Goal: Download file/media

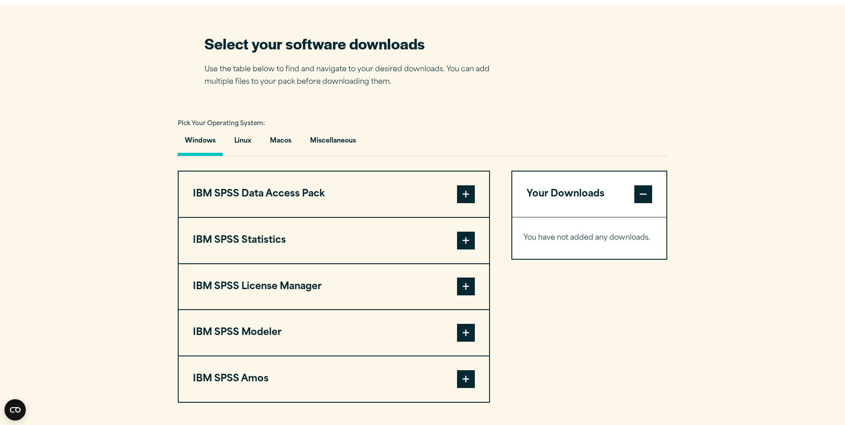
scroll to position [541, 0]
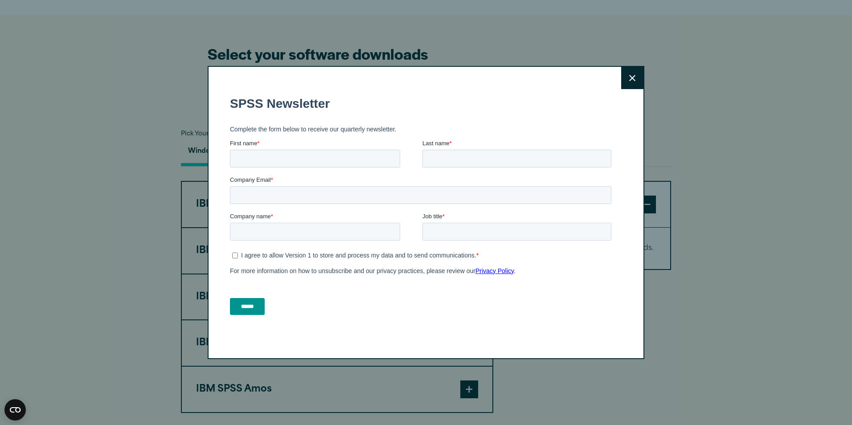
click at [634, 82] on button "Close" at bounding box center [632, 78] width 22 height 22
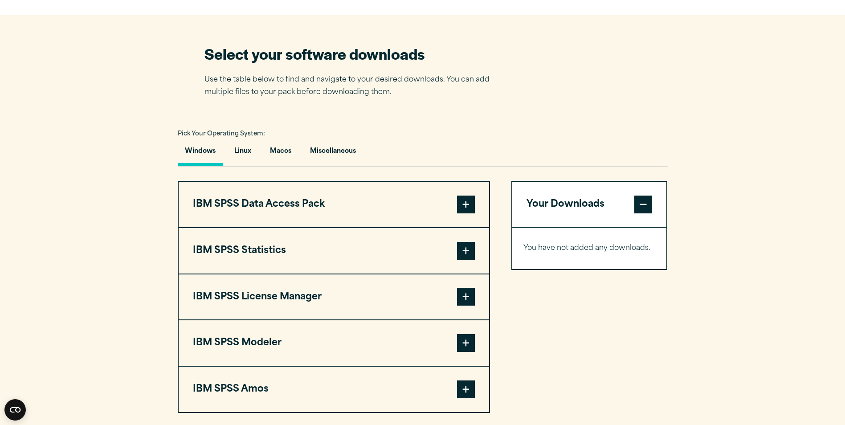
click at [458, 342] on span at bounding box center [466, 343] width 18 height 18
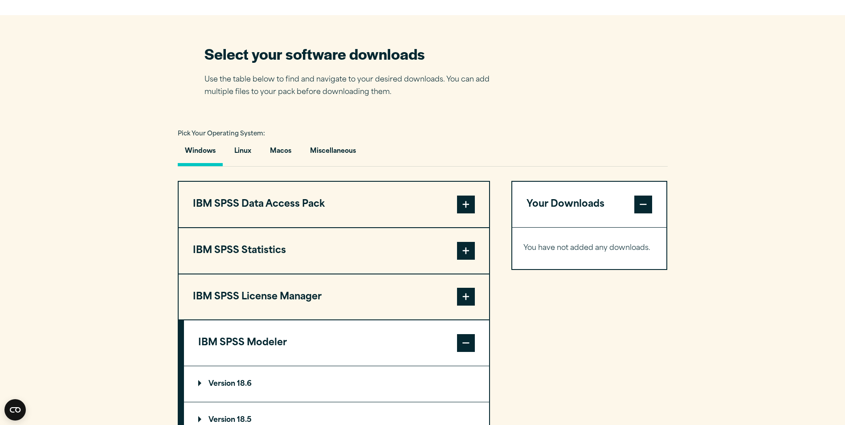
click at [377, 380] on summary "Version 18.6" at bounding box center [336, 384] width 305 height 36
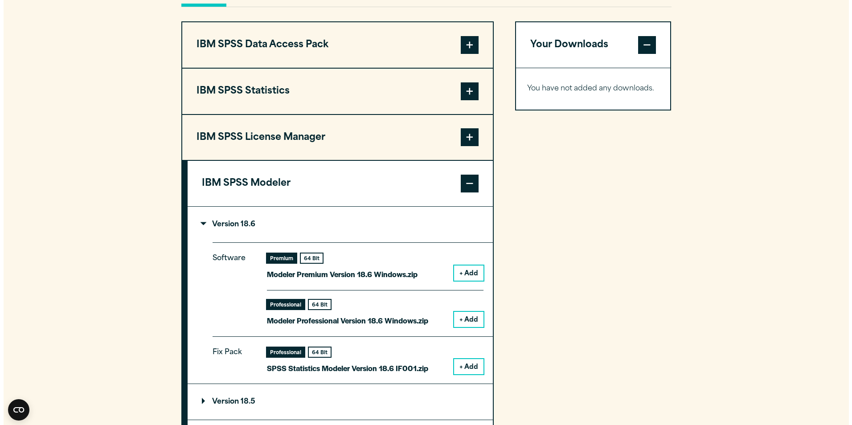
scroll to position [701, 0]
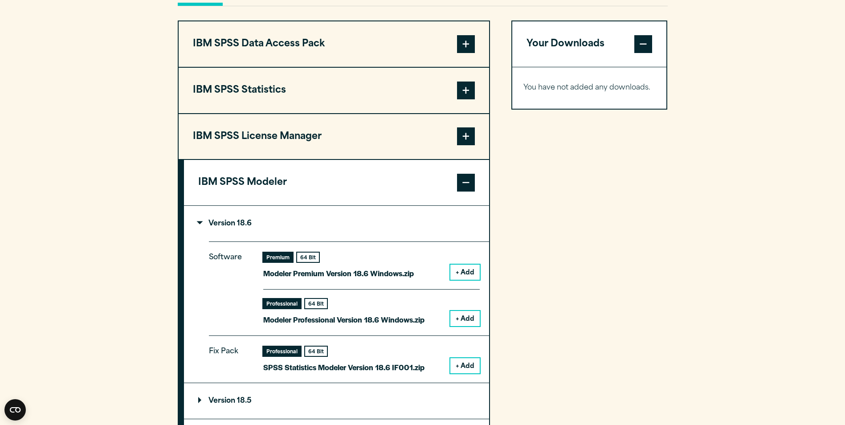
click at [456, 363] on button "+ Add" at bounding box center [464, 365] width 29 height 15
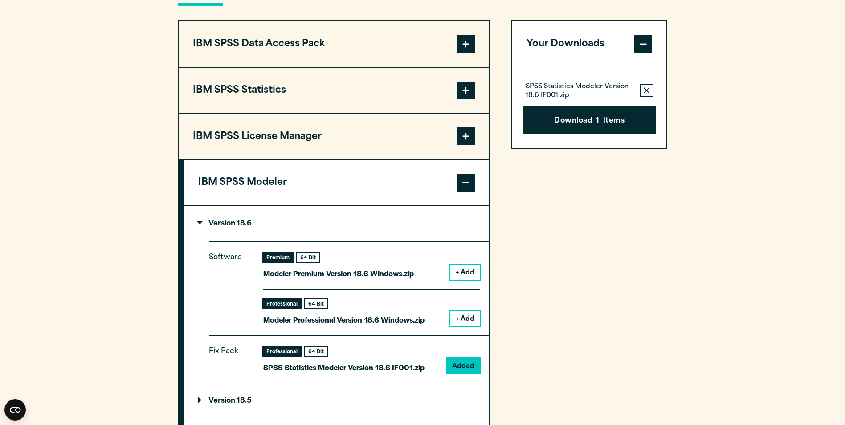
click at [465, 271] on button "+ Add" at bounding box center [464, 272] width 29 height 15
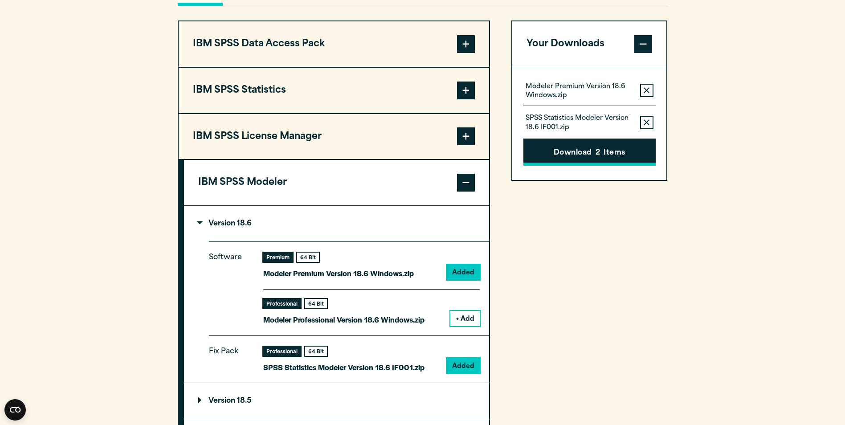
click at [588, 147] on button "Download 2 Items" at bounding box center [589, 153] width 132 height 28
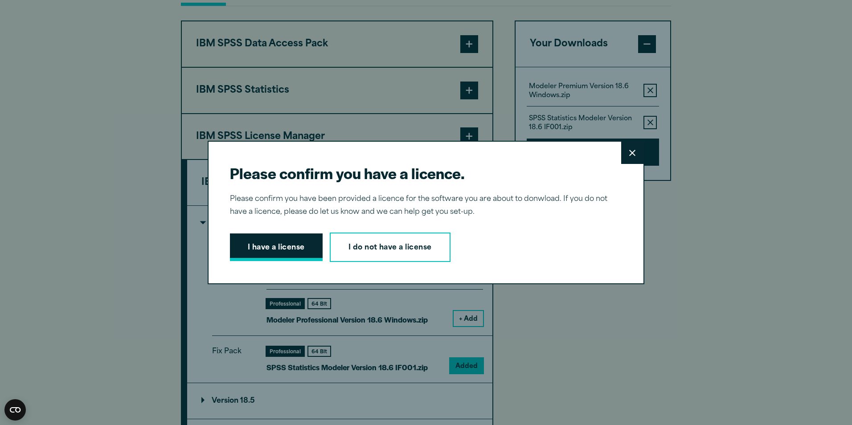
click at [278, 246] on button "I have a license" at bounding box center [276, 247] width 93 height 28
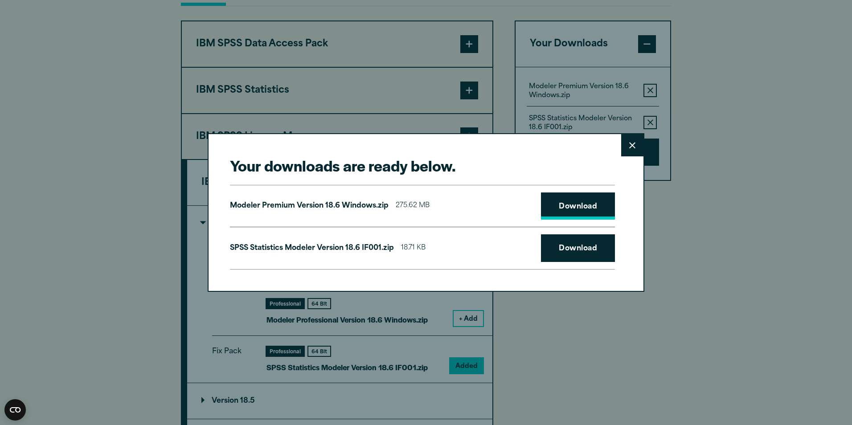
click at [541, 205] on link "Download" at bounding box center [578, 206] width 74 height 28
click at [573, 252] on link "Download" at bounding box center [578, 248] width 74 height 28
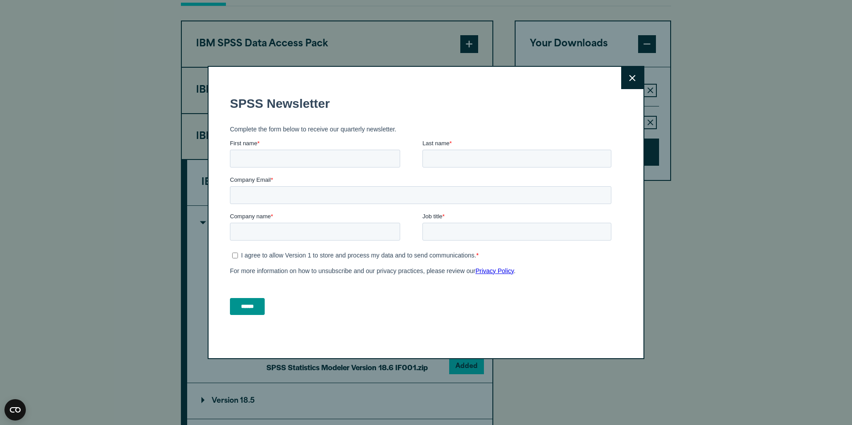
click at [629, 80] on icon at bounding box center [632, 78] width 6 height 7
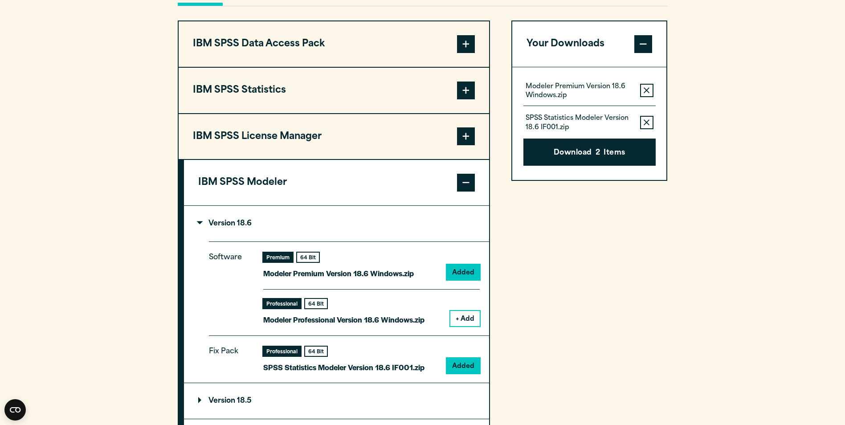
click at [242, 94] on button "IBM SPSS Statistics" at bounding box center [334, 90] width 310 height 45
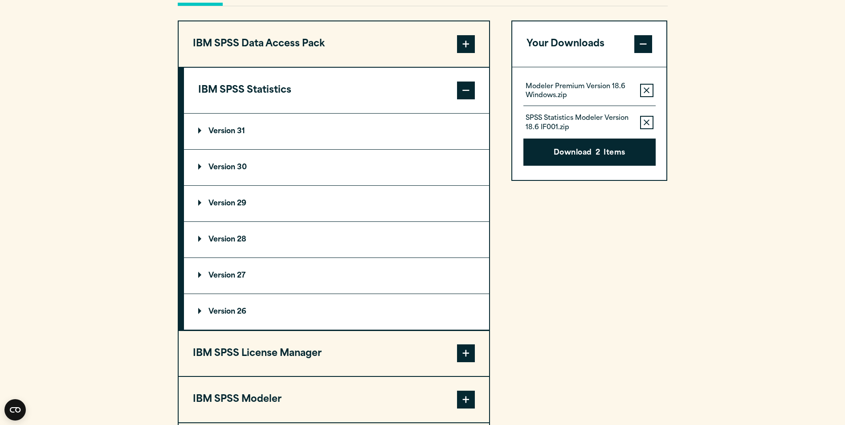
click at [231, 128] on p "Version 31" at bounding box center [221, 131] width 47 height 7
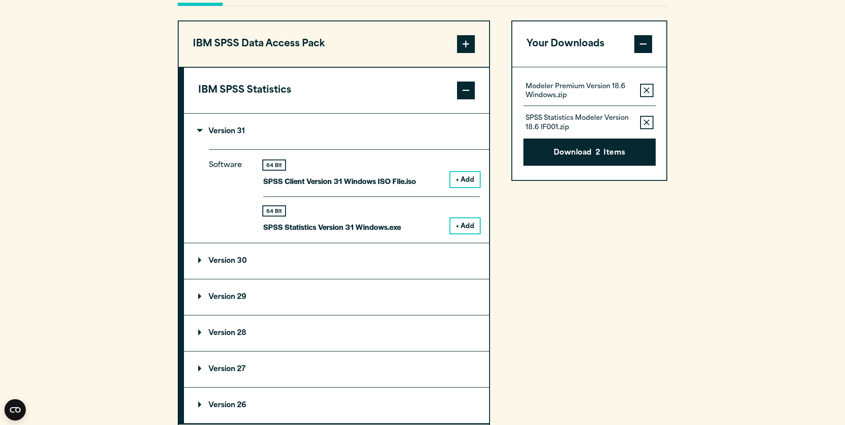
click at [460, 225] on button "+ Add" at bounding box center [464, 225] width 29 height 15
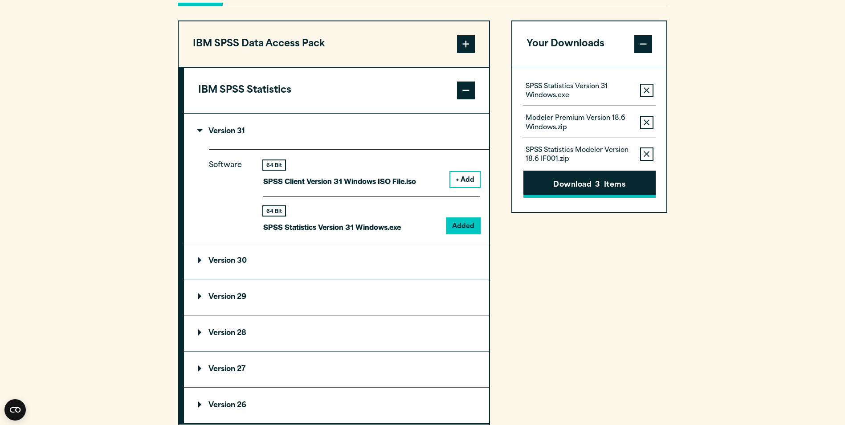
click at [575, 188] on button "Download 3 Items" at bounding box center [589, 185] width 132 height 28
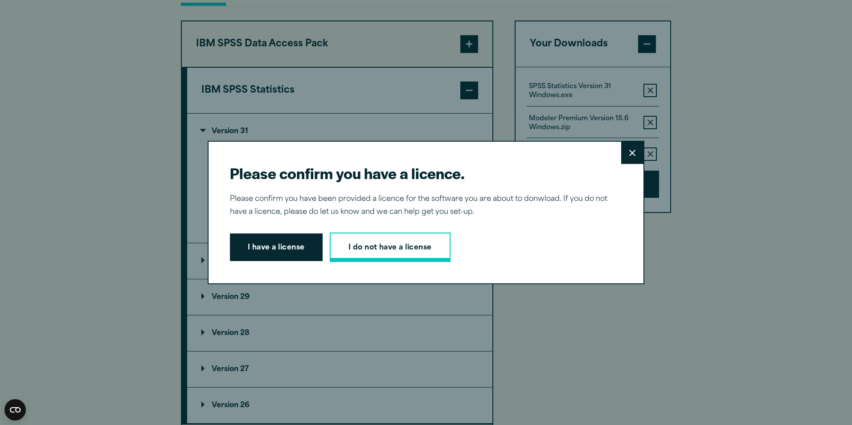
click at [359, 260] on link "I do not have a license" at bounding box center [390, 247] width 121 height 29
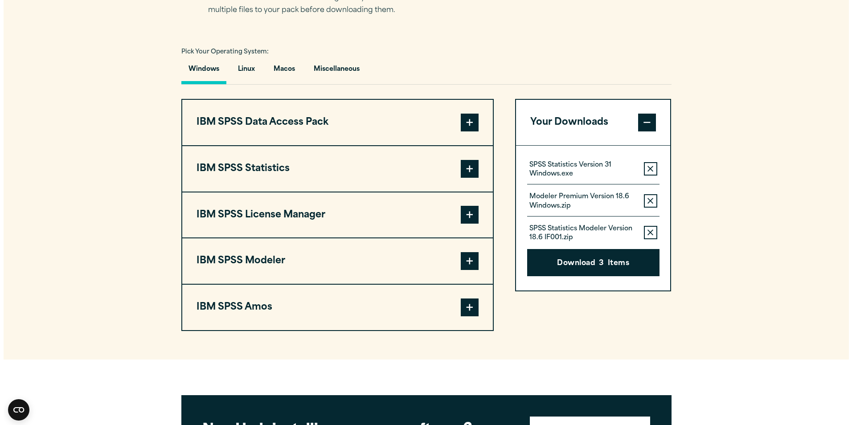
scroll to position [624, 0]
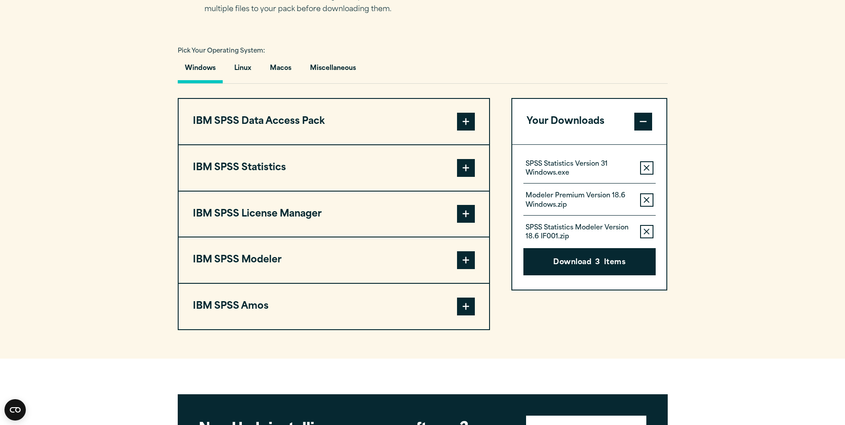
click at [368, 174] on button "IBM SPSS Statistics" at bounding box center [334, 167] width 310 height 45
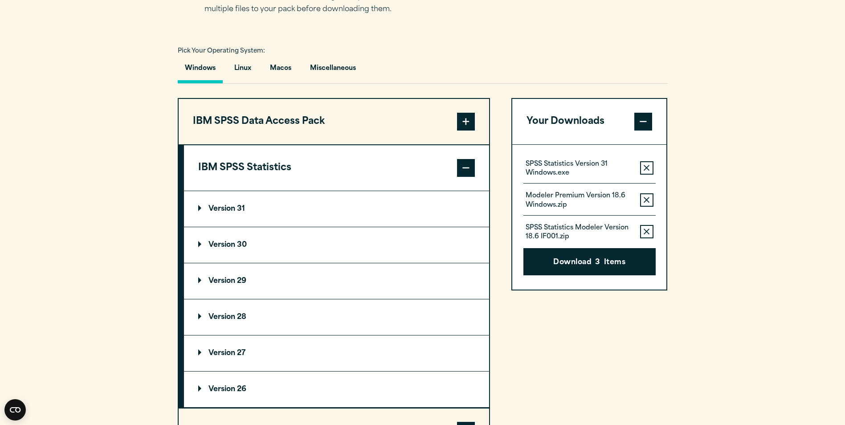
click at [254, 240] on summary "Version 30" at bounding box center [336, 245] width 305 height 36
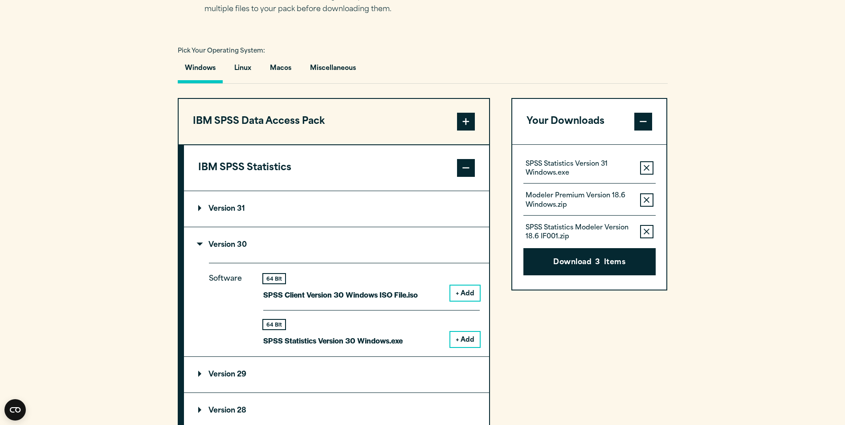
click at [473, 339] on button "+ Add" at bounding box center [464, 339] width 29 height 15
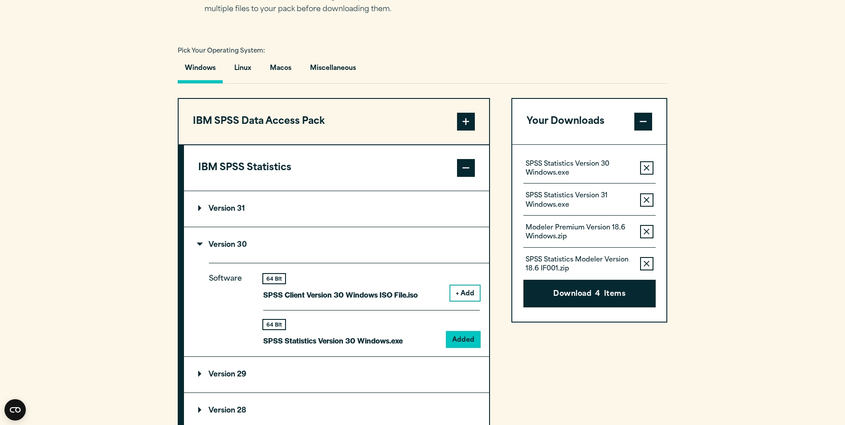
click at [646, 197] on icon "button" at bounding box center [647, 200] width 6 height 6
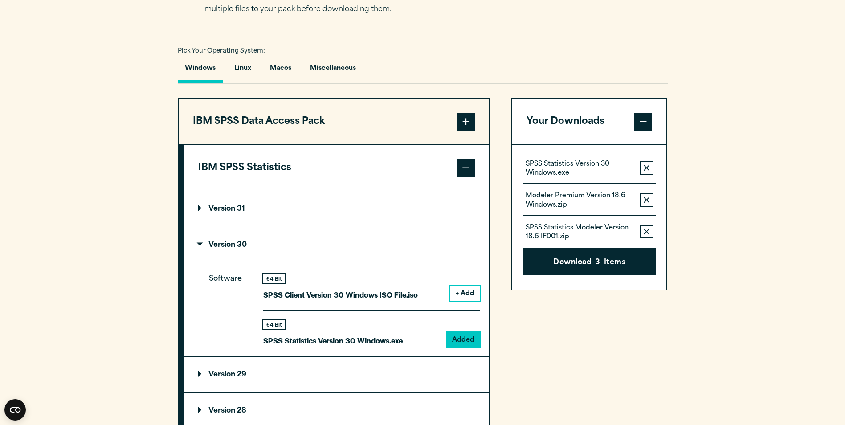
click at [645, 200] on icon "button" at bounding box center [647, 200] width 6 height 6
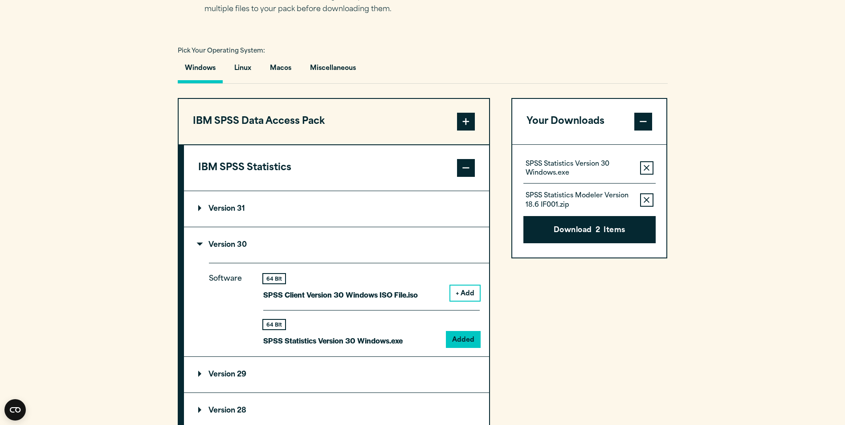
click at [645, 201] on icon "button" at bounding box center [647, 200] width 6 height 6
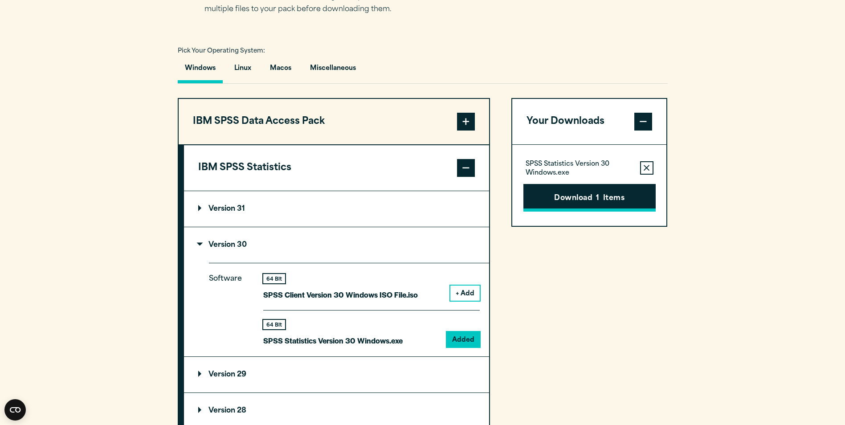
click at [576, 196] on button "Download 1 Items" at bounding box center [589, 198] width 132 height 28
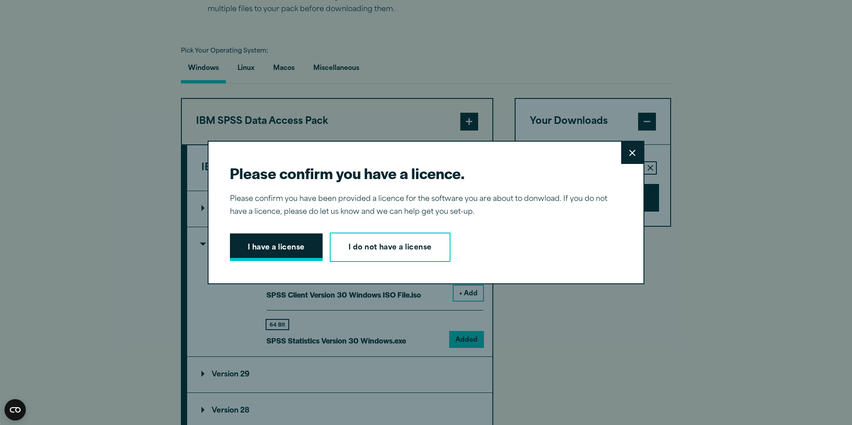
click at [252, 246] on button "I have a license" at bounding box center [276, 247] width 93 height 28
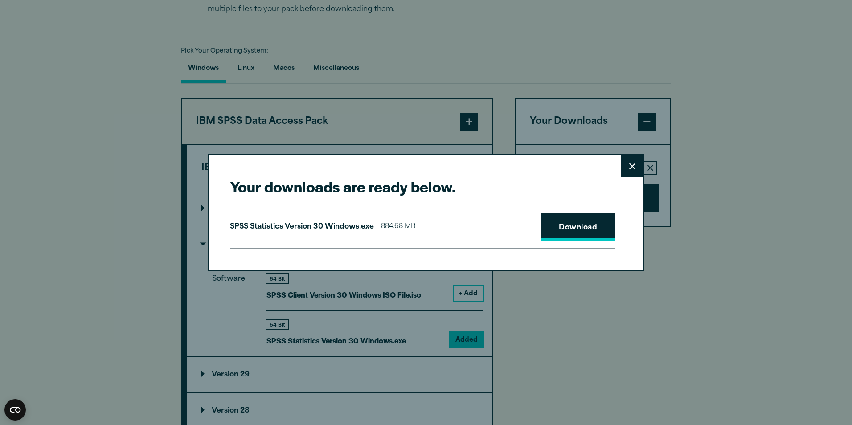
click at [578, 224] on link "Download" at bounding box center [578, 227] width 74 height 28
click at [572, 223] on link "Download" at bounding box center [578, 227] width 74 height 28
